Goal: Navigation & Orientation: Find specific page/section

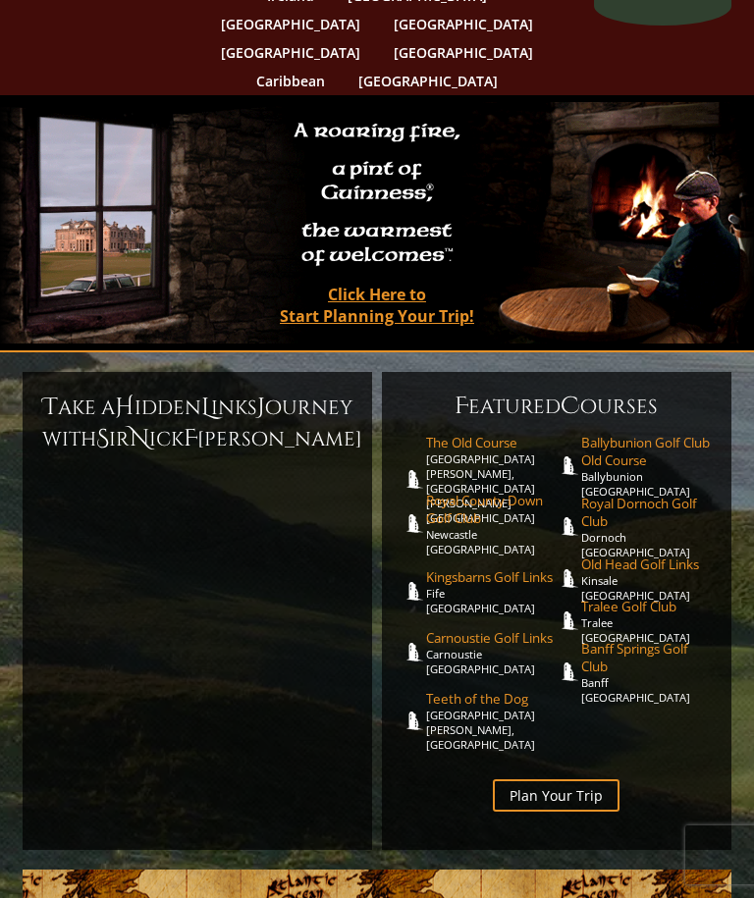
scroll to position [114, 0]
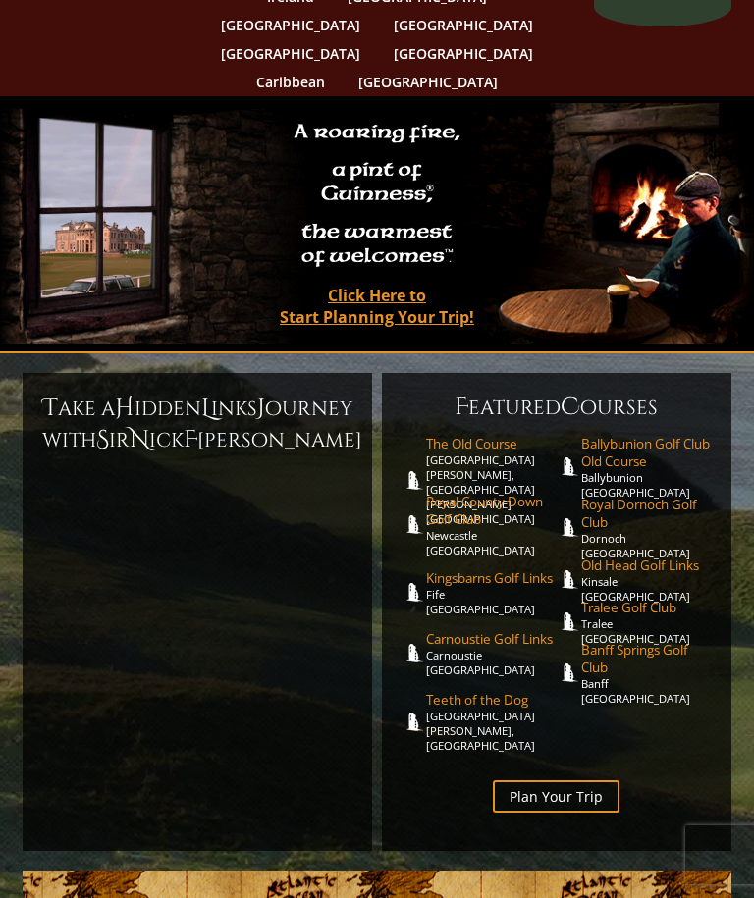
click at [393, 167] on h2 "A roaring fire, a pint of Guinness ® , the warmest of welcomes™." at bounding box center [377, 195] width 187 height 165
click at [604, 641] on span "Banff Springs Golf Club" at bounding box center [646, 658] width 131 height 35
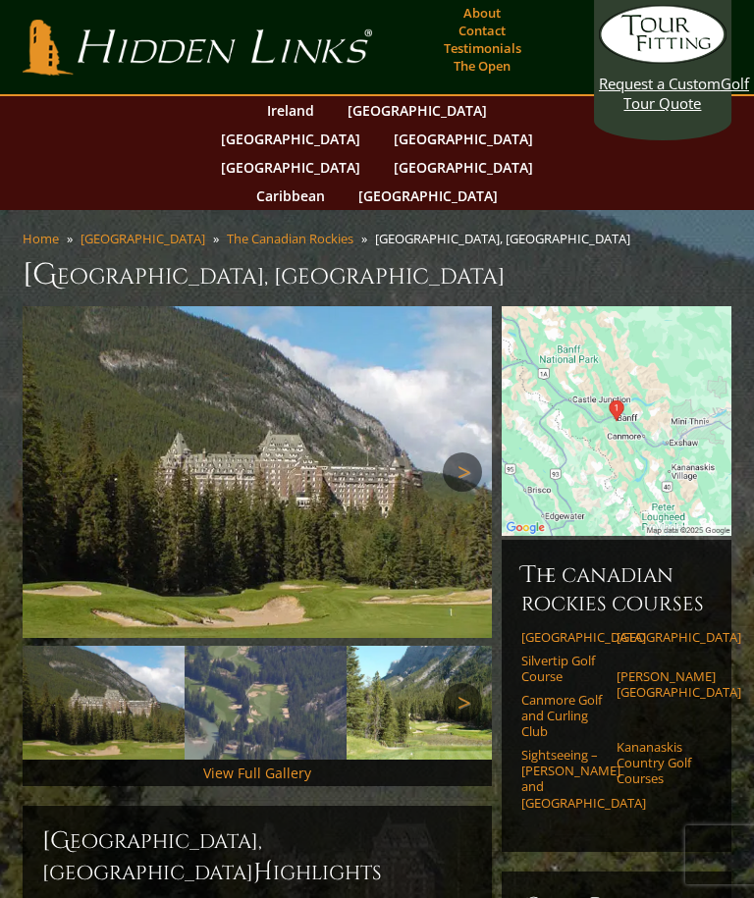
click at [508, 182] on link "[GEOGRAPHIC_DATA]" at bounding box center [428, 196] width 159 height 28
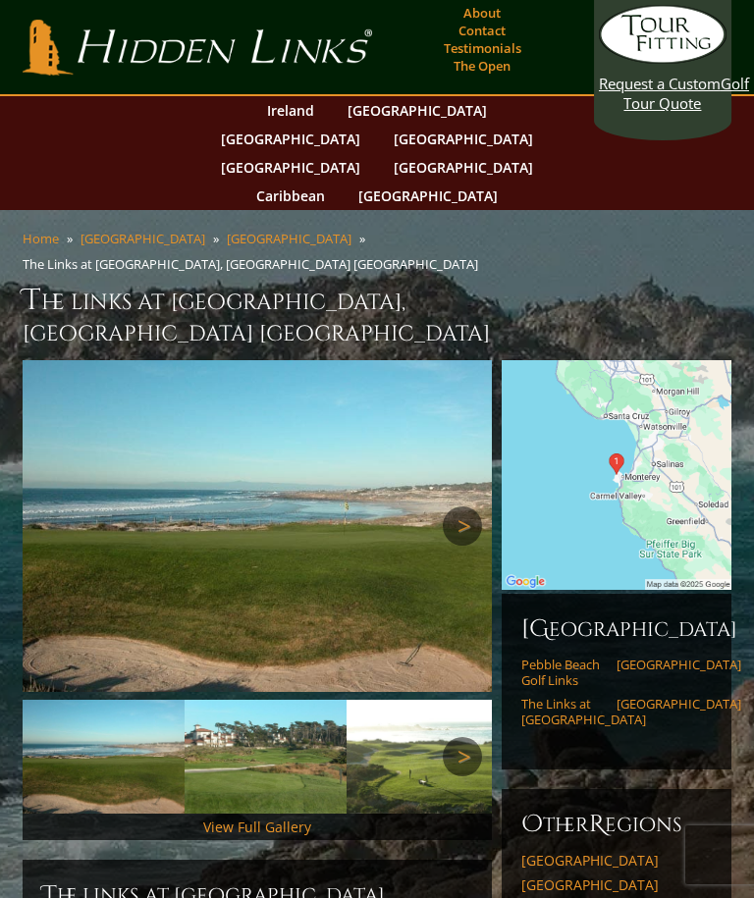
click at [554, 657] on link "Pebble Beach Golf Links" at bounding box center [562, 673] width 82 height 32
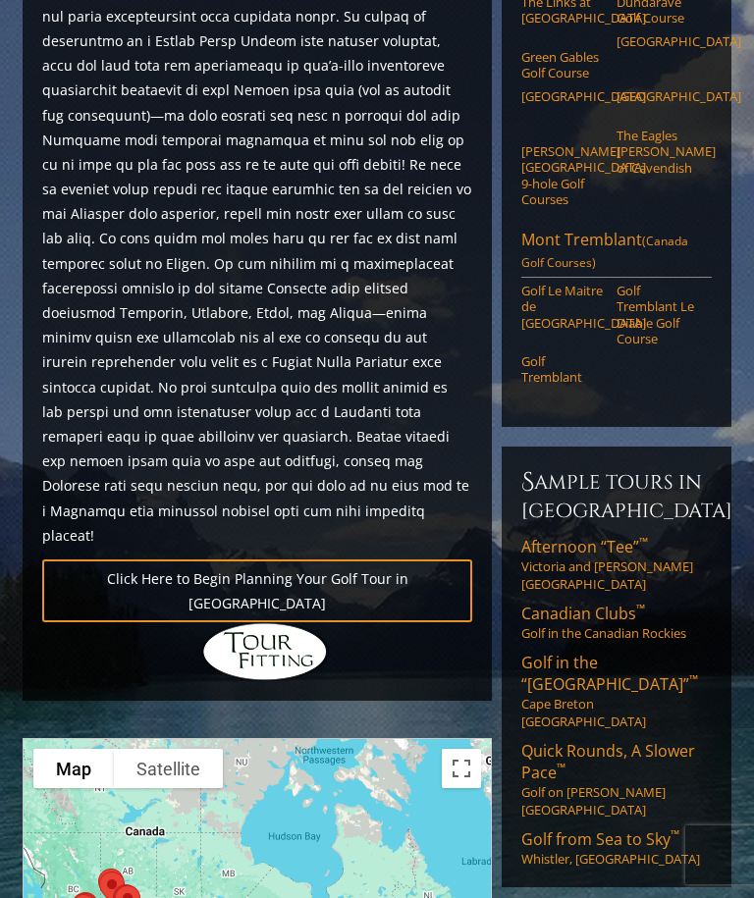
scroll to position [1309, 0]
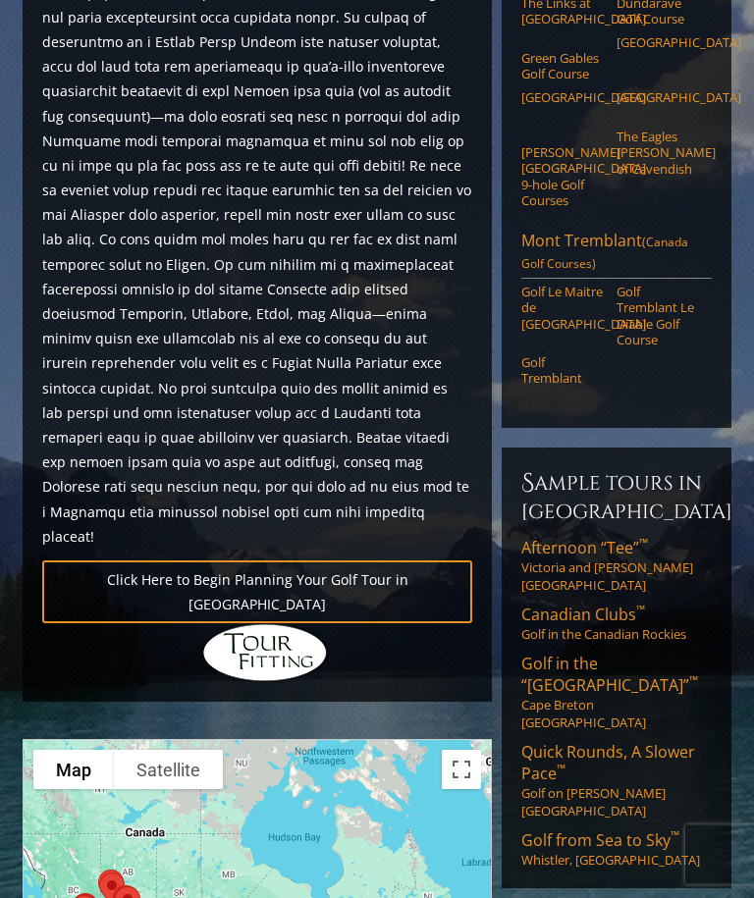
click at [554, 285] on link "Golf Le Maitre de Mont Tremblant" at bounding box center [562, 309] width 82 height 48
